Goal: Task Accomplishment & Management: Manage account settings

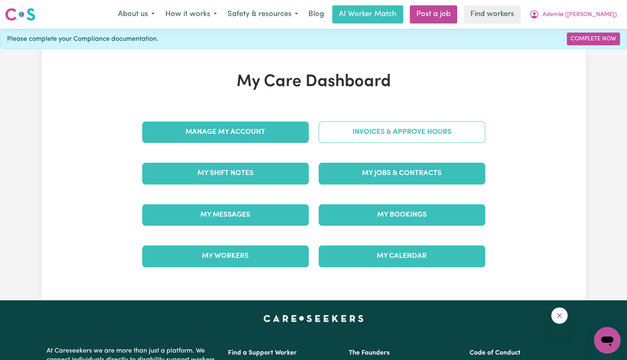
click at [352, 135] on link "Invoices & Approve Hours" at bounding box center [402, 132] width 167 height 21
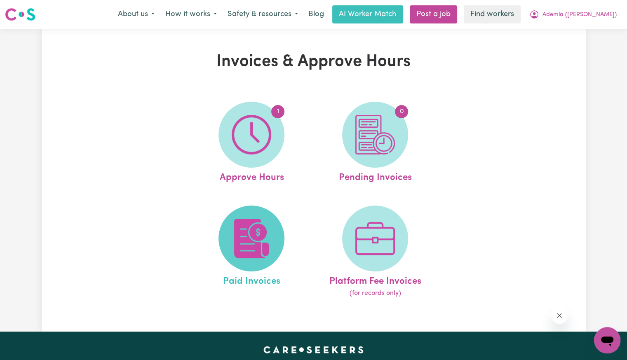
click at [269, 235] on img at bounding box center [252, 239] width 40 height 40
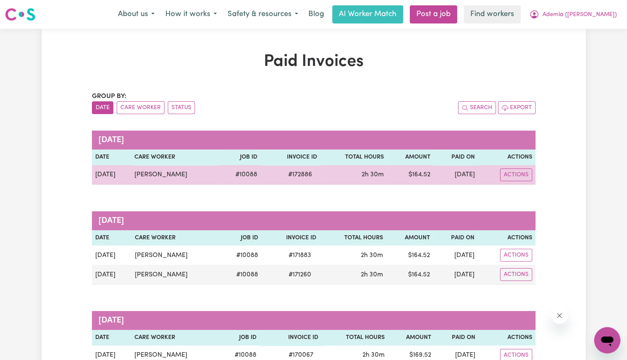
click at [284, 176] on span "# 172886" at bounding box center [300, 175] width 34 height 10
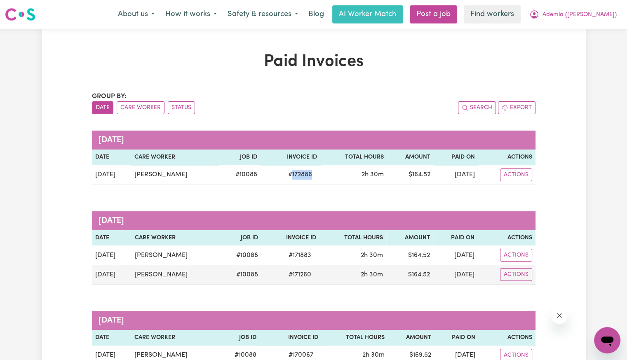
copy span "172886"
click at [591, 20] on button "Ademla ([PERSON_NAME])" at bounding box center [573, 14] width 98 height 17
click at [582, 43] on link "Logout" at bounding box center [589, 48] width 65 height 16
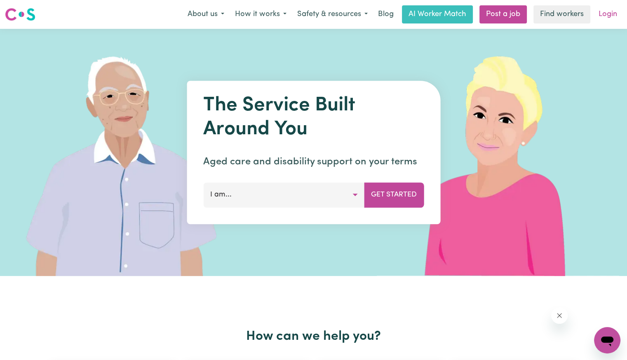
click at [603, 16] on link "Login" at bounding box center [608, 14] width 28 height 18
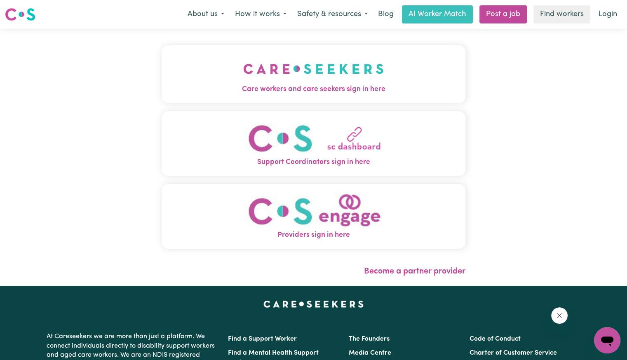
click at [284, 87] on span "Care workers and care seekers sign in here" at bounding box center [314, 89] width 304 height 11
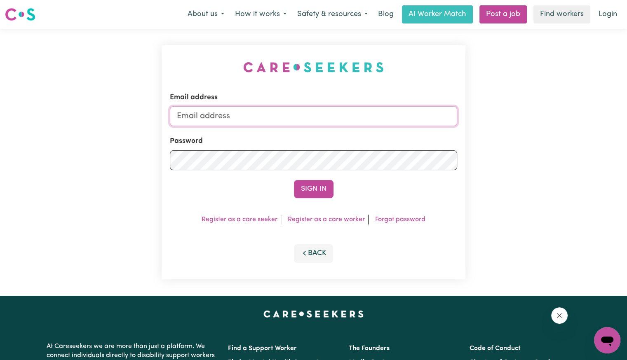
click at [302, 120] on input "Email address" at bounding box center [313, 116] width 287 height 20
drag, startPoint x: 223, startPoint y: 117, endPoint x: 490, endPoint y: 136, distance: 267.9
click at [490, 136] on div "Email address [EMAIL_ADDRESS][DOMAIN_NAME] Password Sign In Register as a care …" at bounding box center [313, 162] width 627 height 267
type input "[EMAIL_ADDRESS][DOMAIN_NAME]"
click at [294, 180] on button "Sign In" at bounding box center [314, 189] width 40 height 18
